Goal: Task Accomplishment & Management: Use online tool/utility

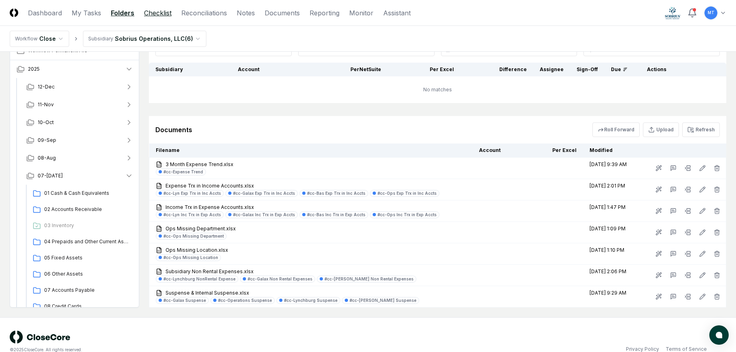
scroll to position [243, 0]
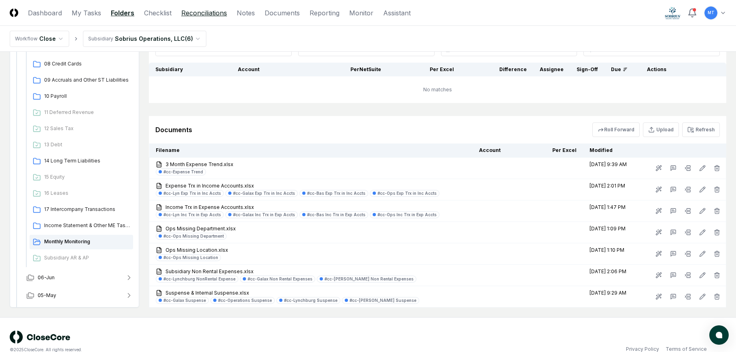
click at [195, 15] on link "Reconciliations" at bounding box center [204, 13] width 46 height 10
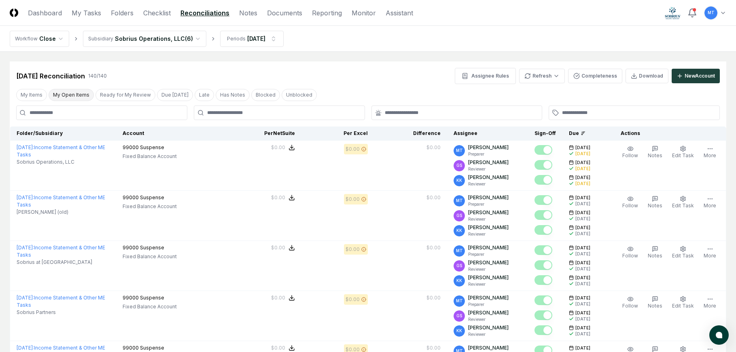
click at [69, 94] on button "My Open Items" at bounding box center [71, 95] width 45 height 12
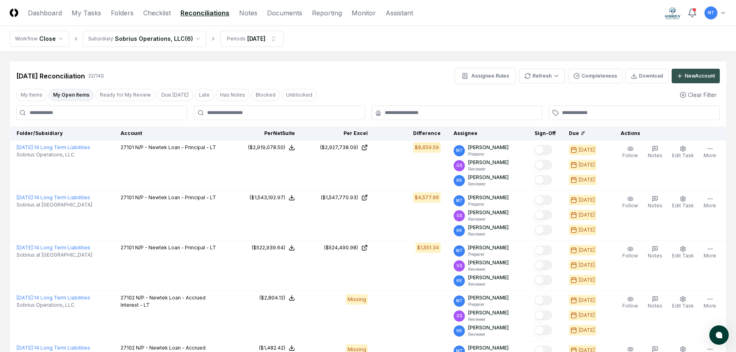
click at [685, 74] on div "New Account" at bounding box center [699, 75] width 30 height 7
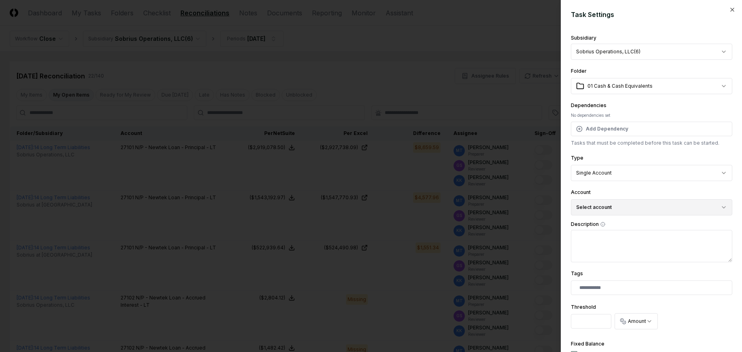
drag, startPoint x: 612, startPoint y: 211, endPoint x: 630, endPoint y: 214, distance: 17.8
click at [612, 211] on button "Select account" at bounding box center [651, 207] width 161 height 16
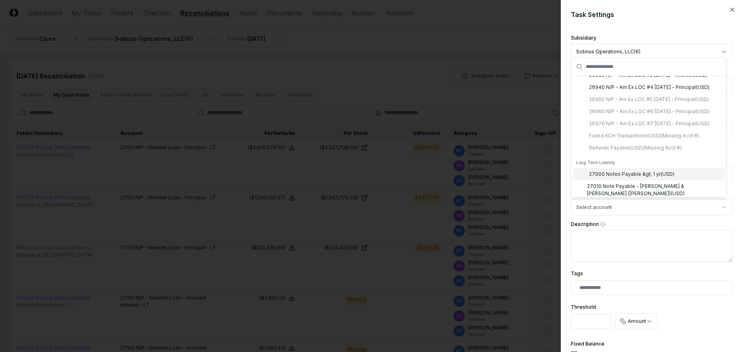
scroll to position [1816, 0]
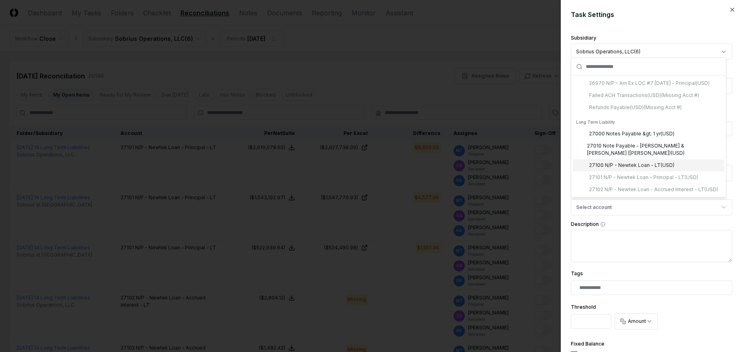
click at [643, 162] on div "27100 N/P - Newtek Loan - LT ( USD )" at bounding box center [631, 165] width 85 height 7
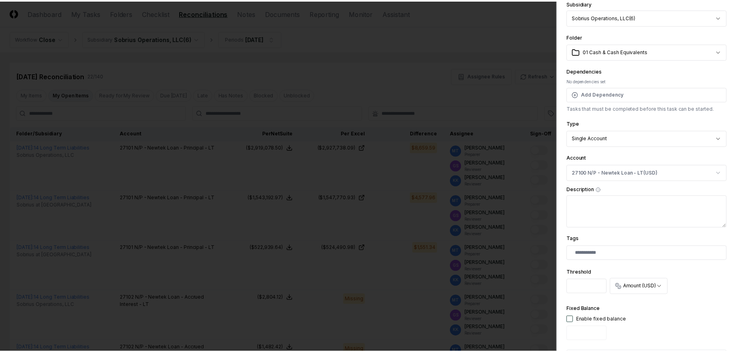
scroll to position [0, 0]
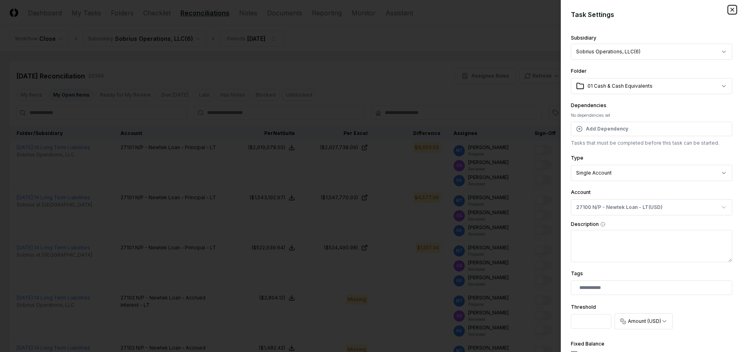
click at [729, 8] on icon "button" at bounding box center [732, 9] width 6 height 6
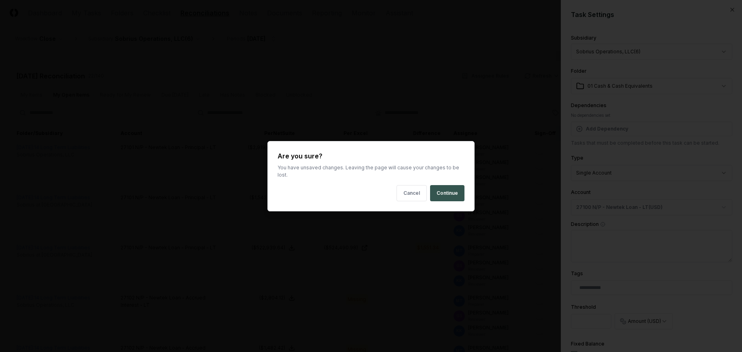
click at [451, 191] on button "Continue" at bounding box center [447, 193] width 34 height 16
